Goal: Communication & Community: Participate in discussion

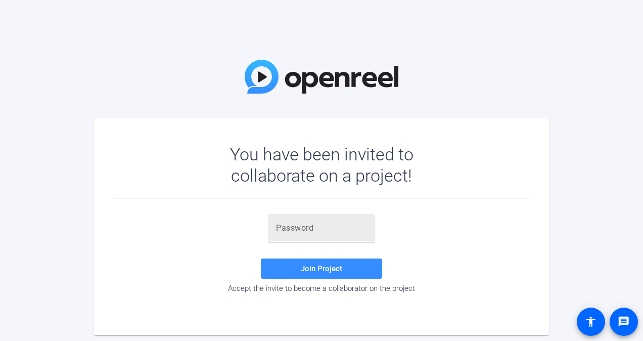
click at [304, 235] on div at bounding box center [321, 228] width 91 height 28
paste input "aTL)ZG"
type input "aTL)ZG"
click at [308, 262] on span at bounding box center [321, 268] width 121 height 24
click at [314, 233] on input "aTL)ZG" at bounding box center [321, 228] width 91 height 12
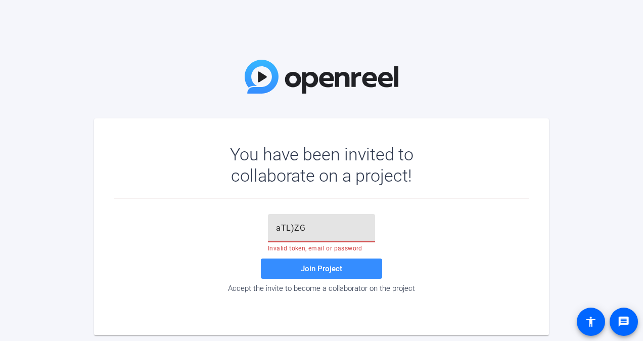
click at [314, 233] on input "aTL)ZG" at bounding box center [321, 228] width 91 height 12
paste input "aTL)ZG"
type input "aTL)ZG"
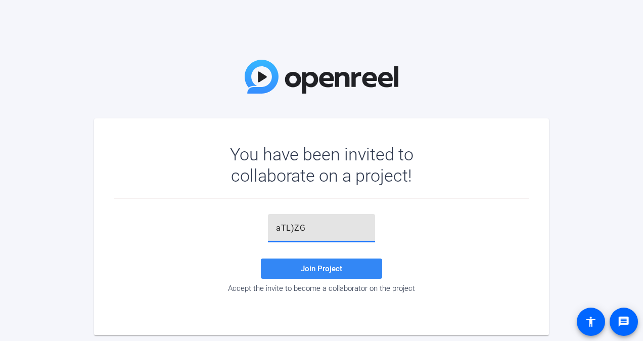
click at [315, 264] on span "Join Project" at bounding box center [321, 268] width 41 height 9
click at [318, 231] on input "text" at bounding box center [321, 228] width 91 height 12
paste input "aTL)ZG"
type input "aTL)ZG"
click at [322, 265] on span "Join Project" at bounding box center [321, 268] width 41 height 9
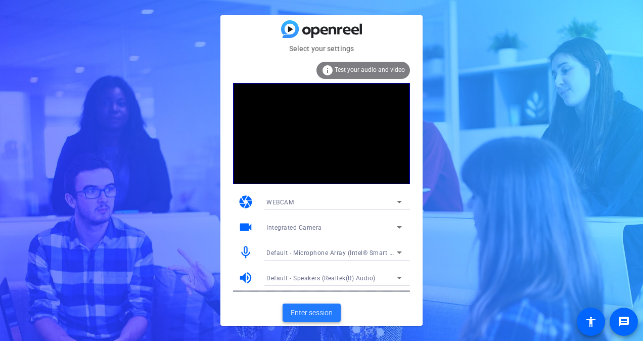
click at [314, 313] on span "Enter session" at bounding box center [312, 312] width 42 height 11
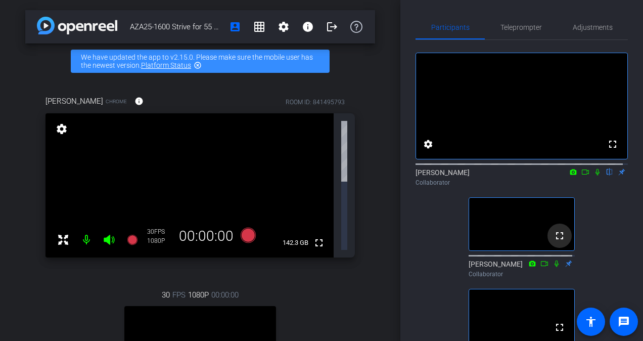
click at [554, 242] on mat-icon "fullscreen" at bounding box center [560, 236] width 12 height 12
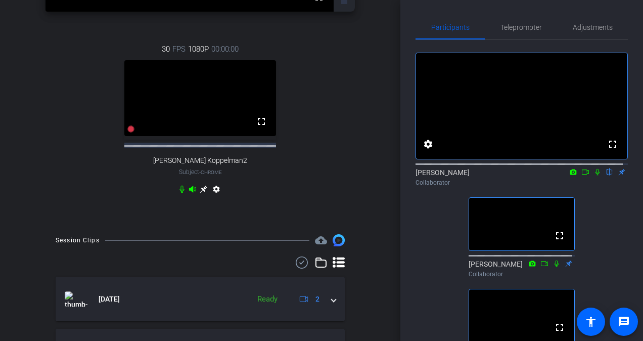
click at [190, 116] on div "30 FPS 1080P 00:00:00 fullscreen [PERSON_NAME] Koppelman2 Subject - Chrome sett…" at bounding box center [201, 120] width 310 height 187
click at [420, 248] on div "fullscreen settings [PERSON_NAME] flip Collaborator fullscreen [PERSON_NAME] Co…" at bounding box center [522, 252] width 212 height 424
click at [520, 31] on span "Teleprompter" at bounding box center [521, 27] width 41 height 7
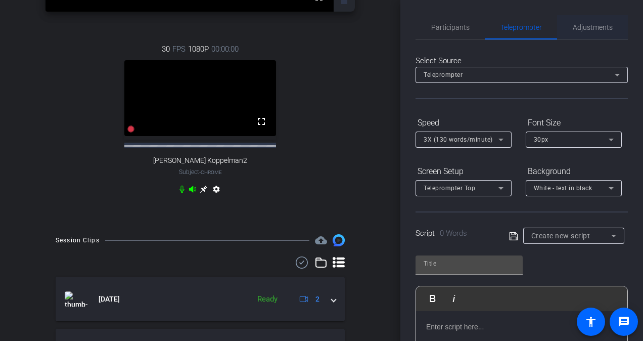
click at [585, 24] on span "Adjustments" at bounding box center [593, 27] width 40 height 7
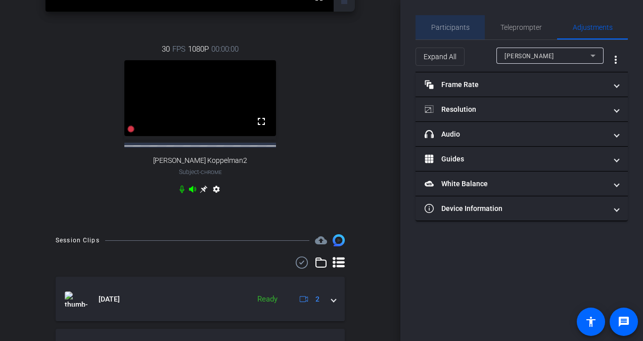
click at [465, 26] on span "Participants" at bounding box center [450, 27] width 38 height 7
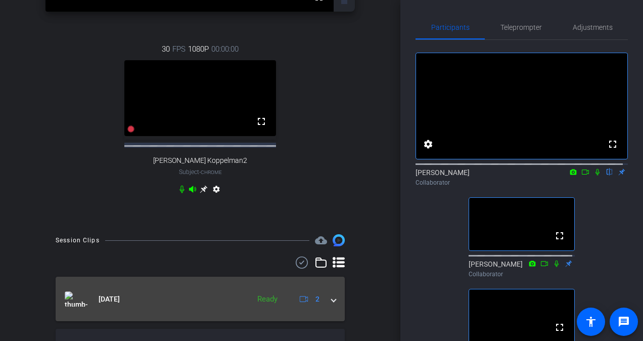
click at [228, 291] on mat-panel-title "[DATE]" at bounding box center [155, 298] width 180 height 15
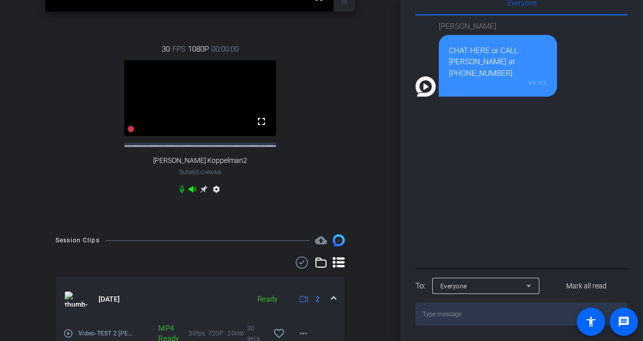
scroll to position [503, 0]
click at [625, 319] on mat-icon "message" at bounding box center [624, 322] width 12 height 12
click at [344, 89] on div "30 FPS 1080P 00:00:00 fullscreen [PERSON_NAME] Koppelman2 Subject - Chrome sett…" at bounding box center [201, 120] width 310 height 187
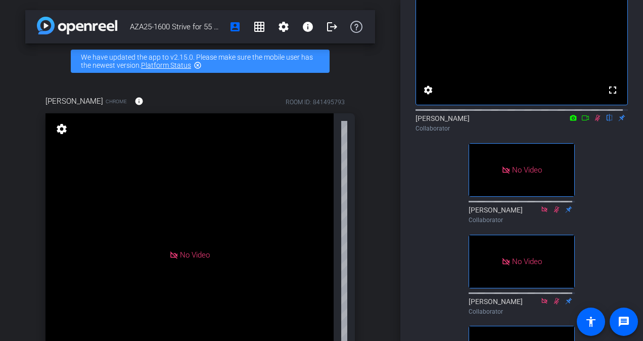
scroll to position [0, 0]
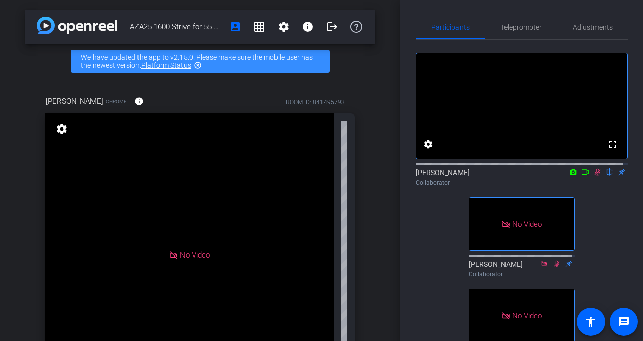
click at [580, 176] on mat-icon at bounding box center [586, 171] width 12 height 9
